Goal: Information Seeking & Learning: Learn about a topic

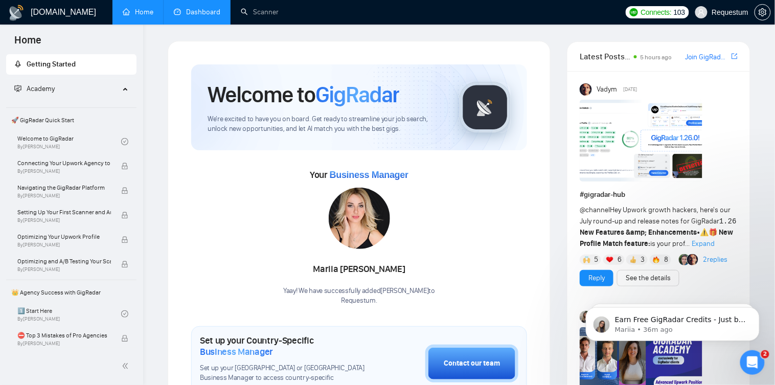
click at [206, 14] on link "Dashboard" at bounding box center [197, 12] width 47 height 9
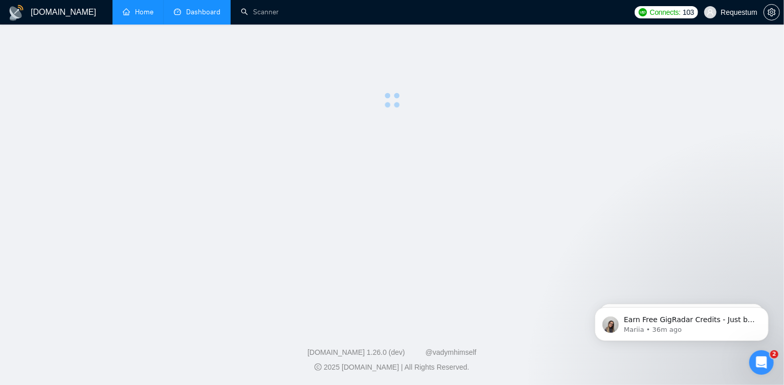
click at [143, 13] on link "Home" at bounding box center [138, 12] width 31 height 9
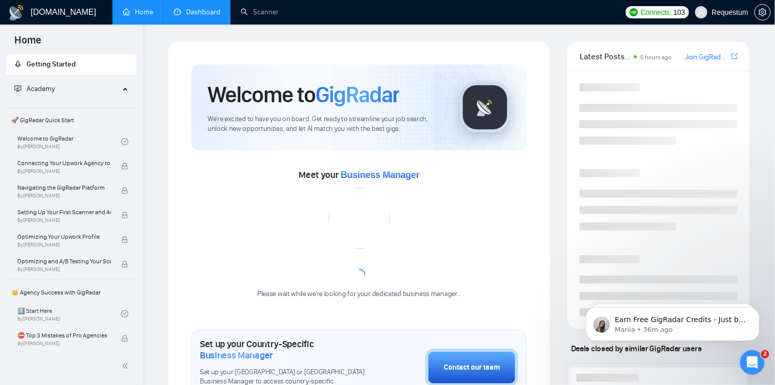
click at [209, 16] on link "Dashboard" at bounding box center [197, 12] width 47 height 9
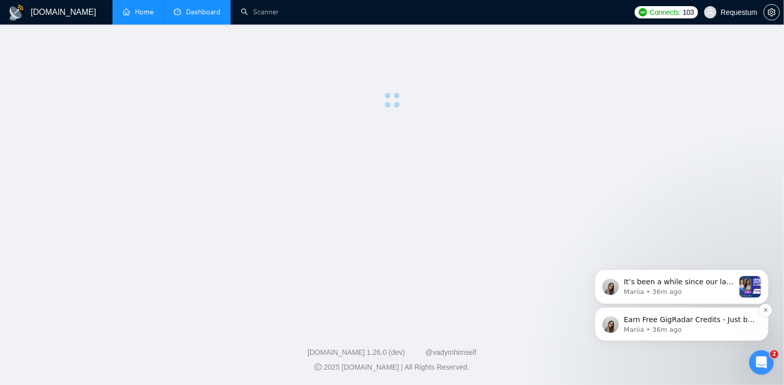
click at [660, 317] on p "Earn Free GigRadar Credits - Just by Sharing Your Story! 💬 Want more credits fo…" at bounding box center [689, 320] width 132 height 10
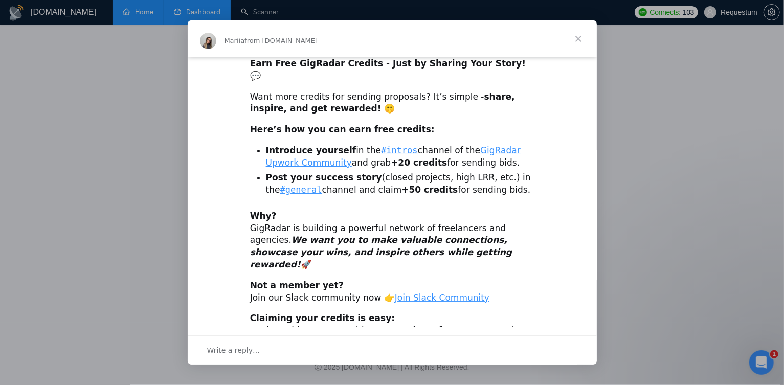
scroll to position [6, 0]
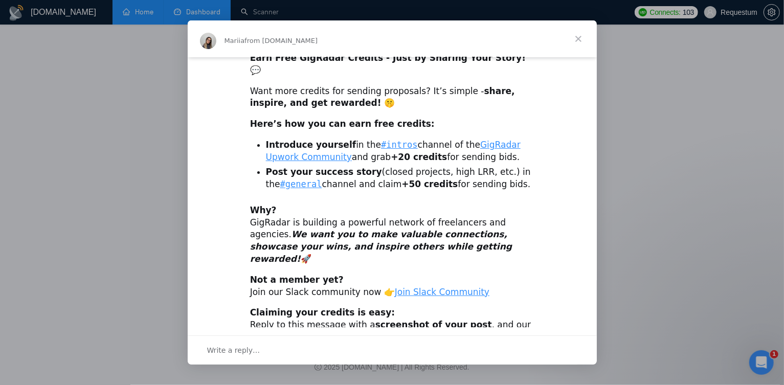
click at [580, 39] on span "Close" at bounding box center [578, 38] width 37 height 37
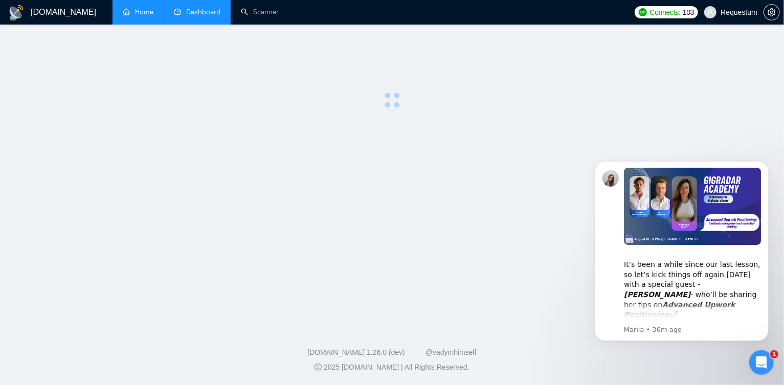
scroll to position [0, 0]
click at [667, 268] on div "​It’s been a while since our last lesson, so let’s kick things off again next M…" at bounding box center [691, 285] width 137 height 70
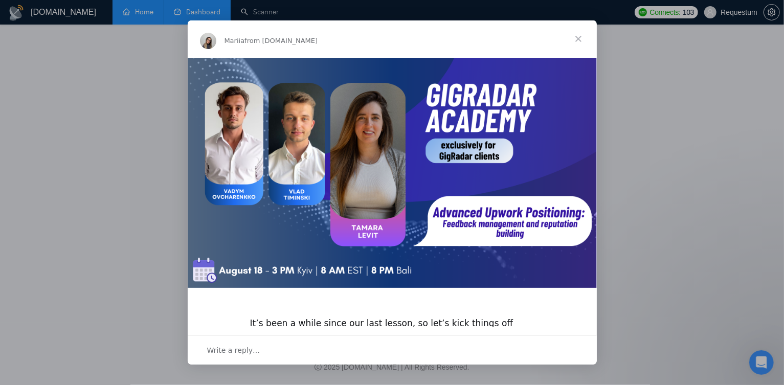
click at [576, 40] on span "Close" at bounding box center [578, 38] width 37 height 37
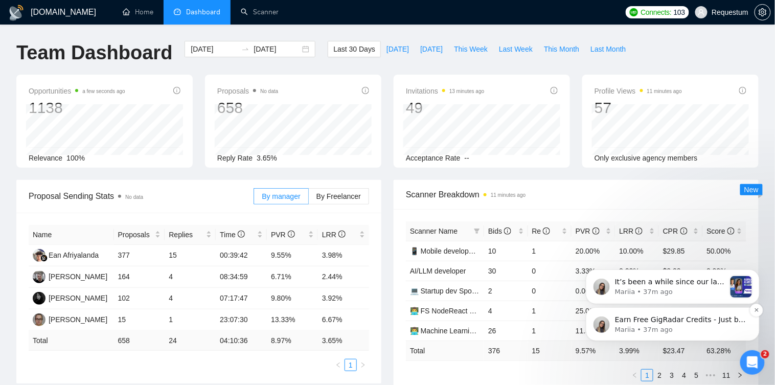
click at [690, 315] on p "Earn Free GigRadar Credits - Just by Sharing Your Story! 💬 Want more credits fo…" at bounding box center [681, 320] width 132 height 10
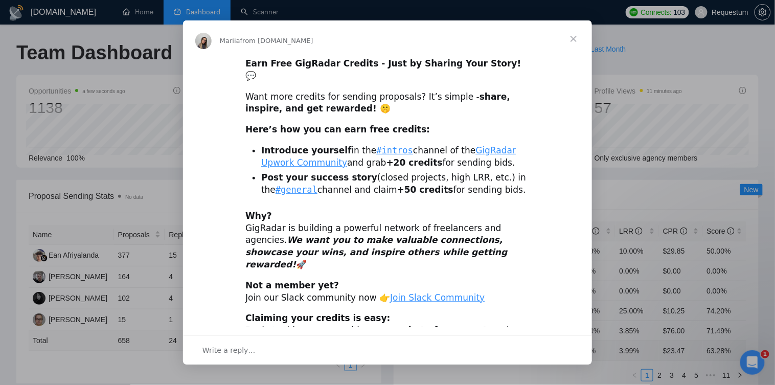
click at [574, 37] on span "Close" at bounding box center [573, 38] width 37 height 37
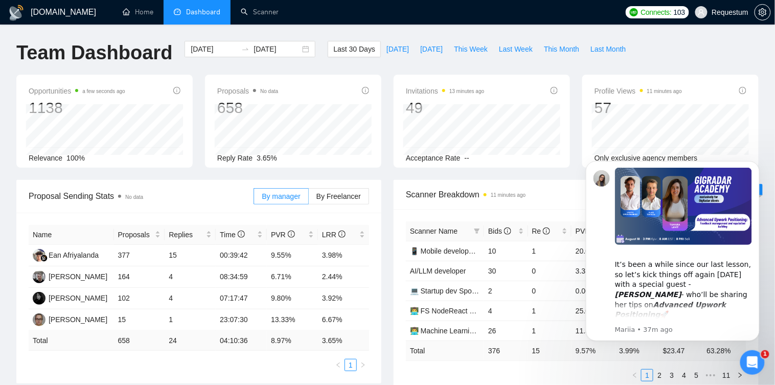
click at [755, 360] on icon "Open Intercom Messenger" at bounding box center [752, 362] width 17 height 17
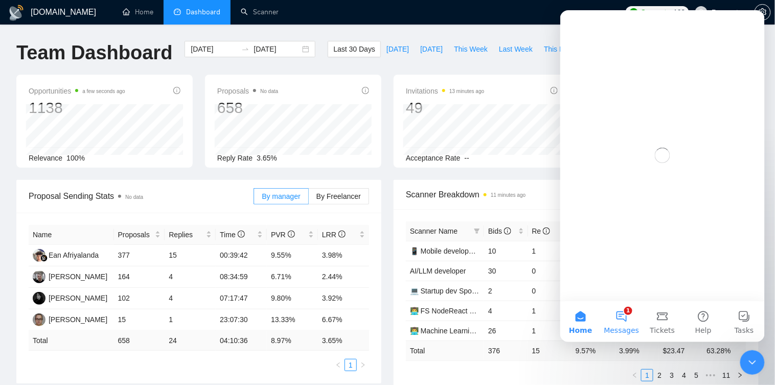
click at [615, 316] on button "1 Messages" at bounding box center [621, 321] width 41 height 41
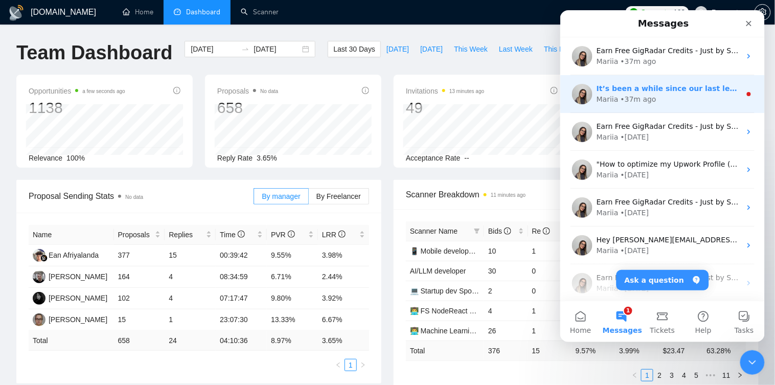
click at [655, 103] on div "Mariia • 37m ago" at bounding box center [668, 99] width 144 height 11
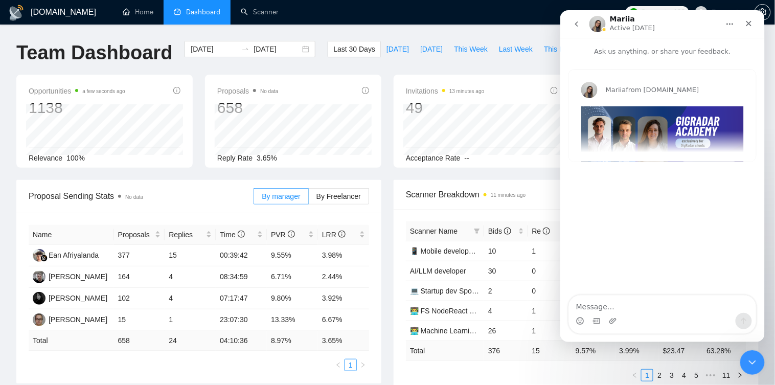
click at [750, 356] on icon "Close Intercom Messenger" at bounding box center [752, 362] width 12 height 12
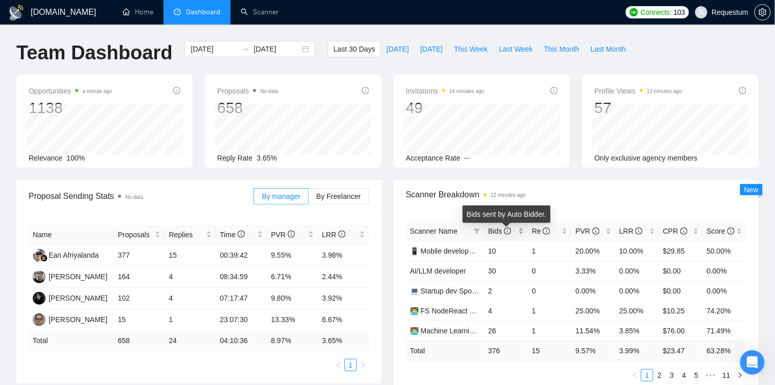
click at [516, 237] on span "Bids" at bounding box center [502, 231] width 28 height 11
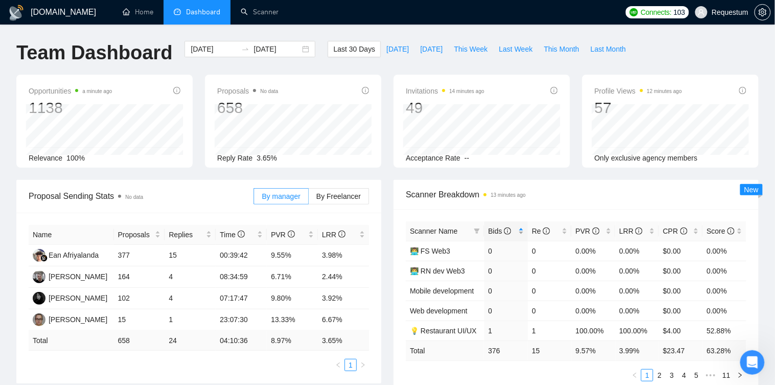
click at [516, 237] on span "Bids" at bounding box center [502, 231] width 28 height 11
click at [326, 200] on label "By Freelancer" at bounding box center [339, 196] width 60 height 16
click at [309, 199] on input "By Freelancer" at bounding box center [309, 199] width 0 height 0
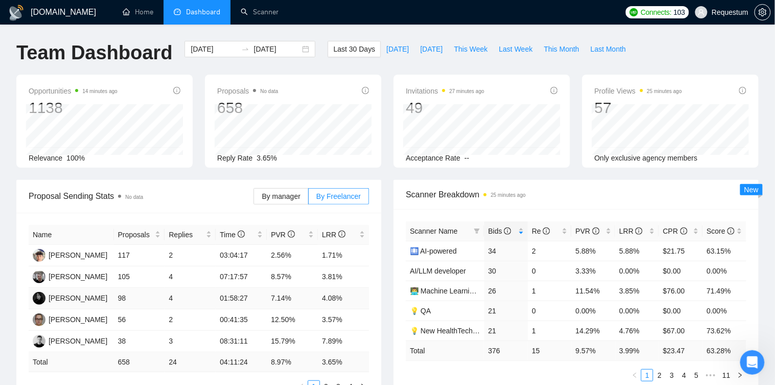
click at [282, 297] on td "7.14%" at bounding box center [292, 298] width 51 height 21
drag, startPoint x: 118, startPoint y: 318, endPoint x: 287, endPoint y: 318, distance: 169.3
click at [287, 318] on tr "[PERSON_NAME] 56 2 00:41:35 12.50% 3.57%" at bounding box center [199, 319] width 341 height 21
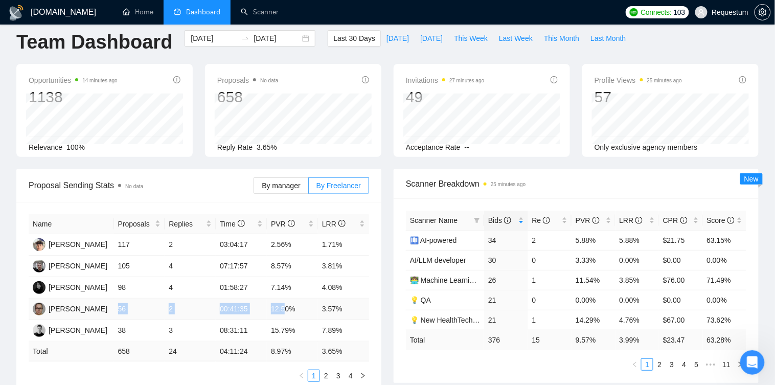
scroll to position [11, 0]
click at [322, 373] on link "2" at bounding box center [326, 375] width 11 height 11
click at [314, 371] on link "1" at bounding box center [313, 375] width 11 height 11
click at [324, 372] on link "2" at bounding box center [326, 375] width 11 height 11
click at [312, 373] on link "1" at bounding box center [313, 375] width 11 height 11
